Goal: Task Accomplishment & Management: Use online tool/utility

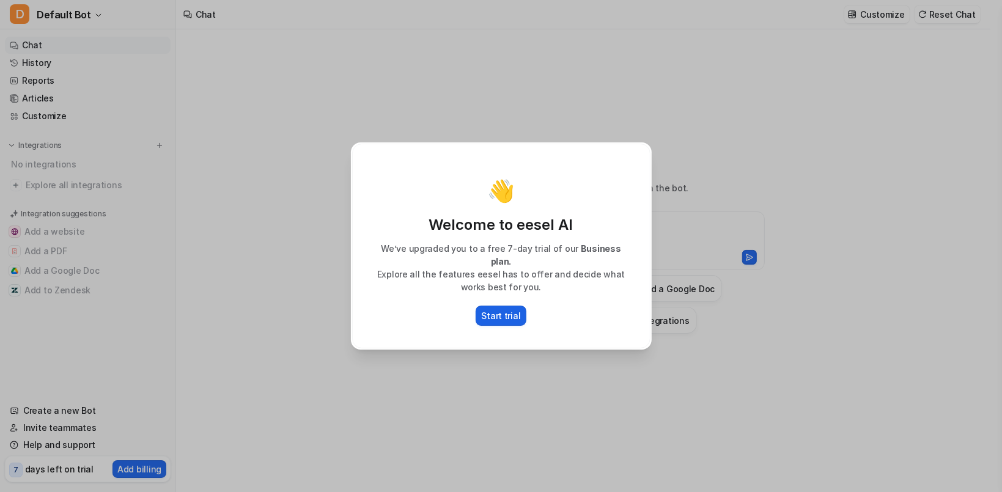
click at [510, 322] on p "Start trial" at bounding box center [501, 315] width 39 height 13
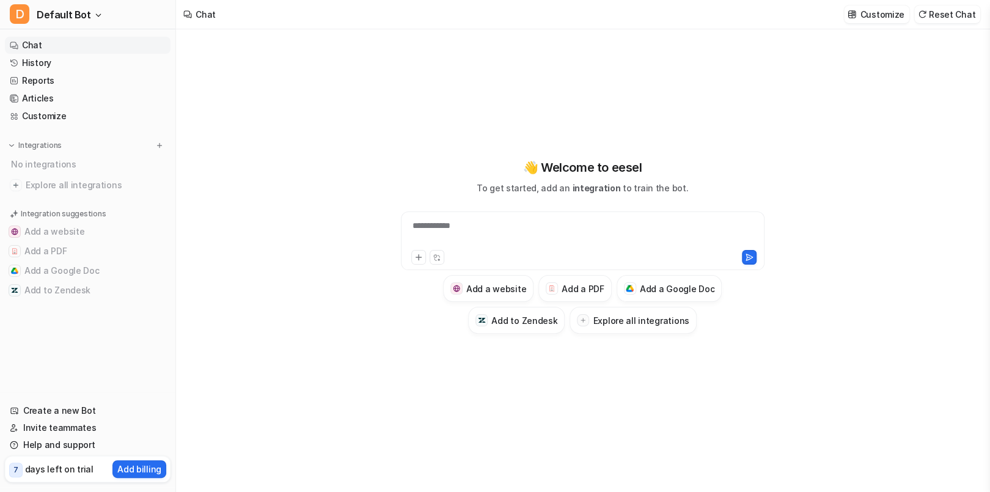
type textarea "**********"
